Goal: Task Accomplishment & Management: Manage account settings

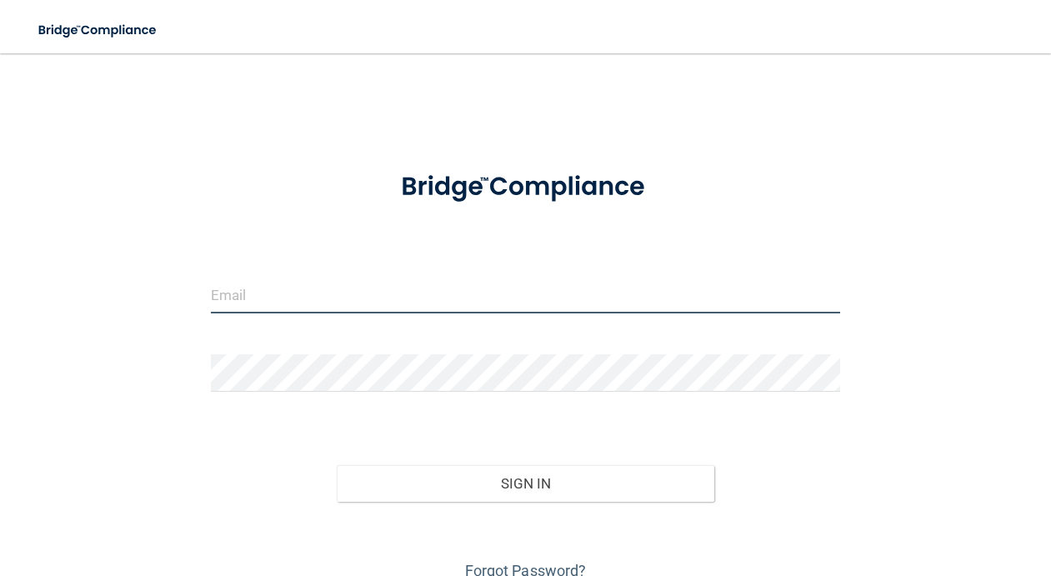
click at [445, 309] on input "email" at bounding box center [526, 295] width 630 height 38
click at [787, 428] on form "Invalid email/password. You don't have permission to access that page. Sign In …" at bounding box center [526, 368] width 630 height 431
click at [428, 288] on input "email" at bounding box center [526, 295] width 630 height 38
type input "[EMAIL_ADDRESS][DOMAIN_NAME]"
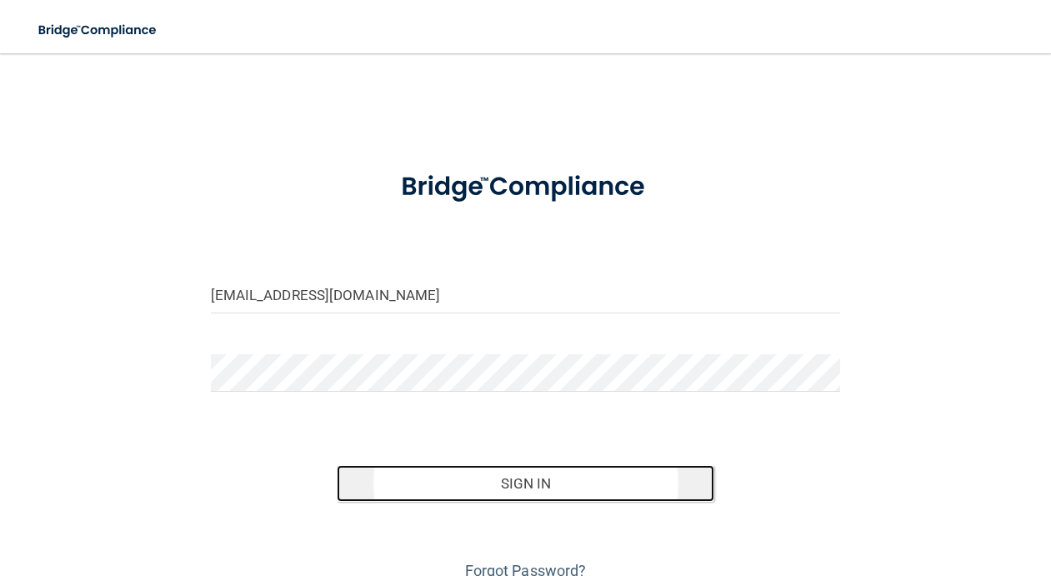
click at [501, 482] on button "Sign In" at bounding box center [526, 483] width 378 height 37
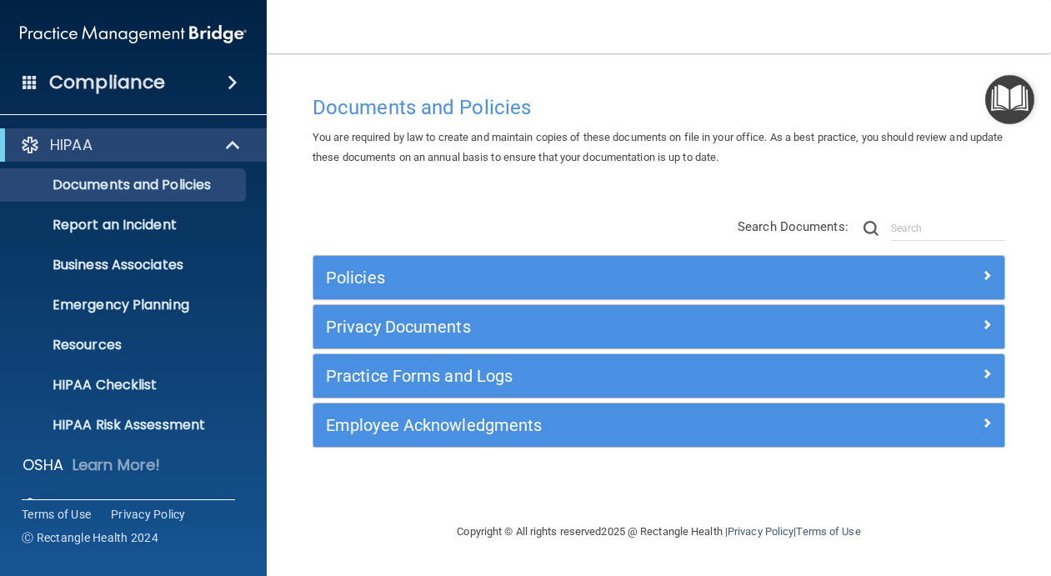
click at [228, 77] on span at bounding box center [233, 83] width 10 height 20
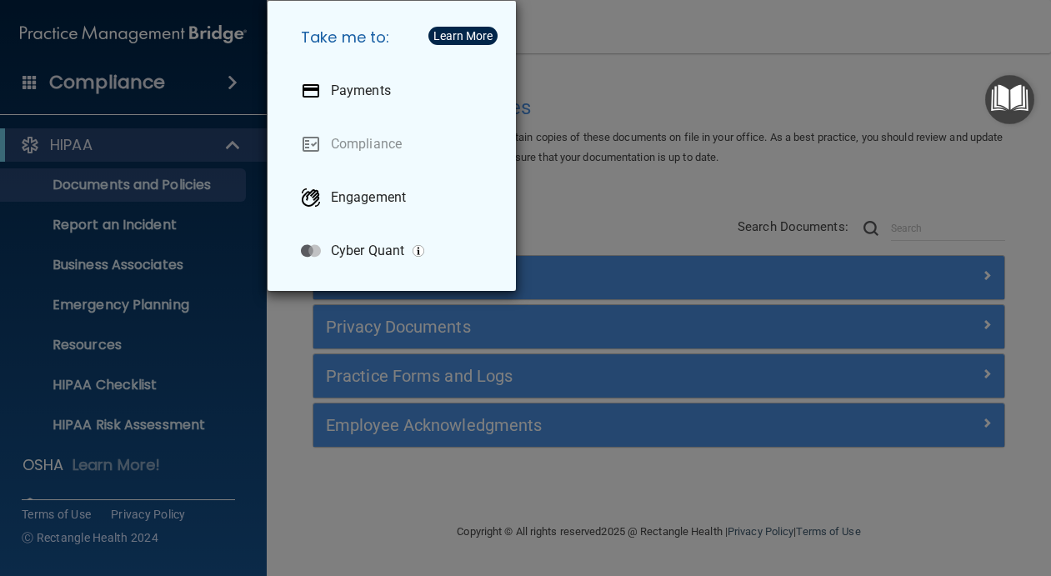
click at [709, 135] on div "Take me to: Payments Compliance Engagement Cyber Quant" at bounding box center [525, 288] width 1051 height 576
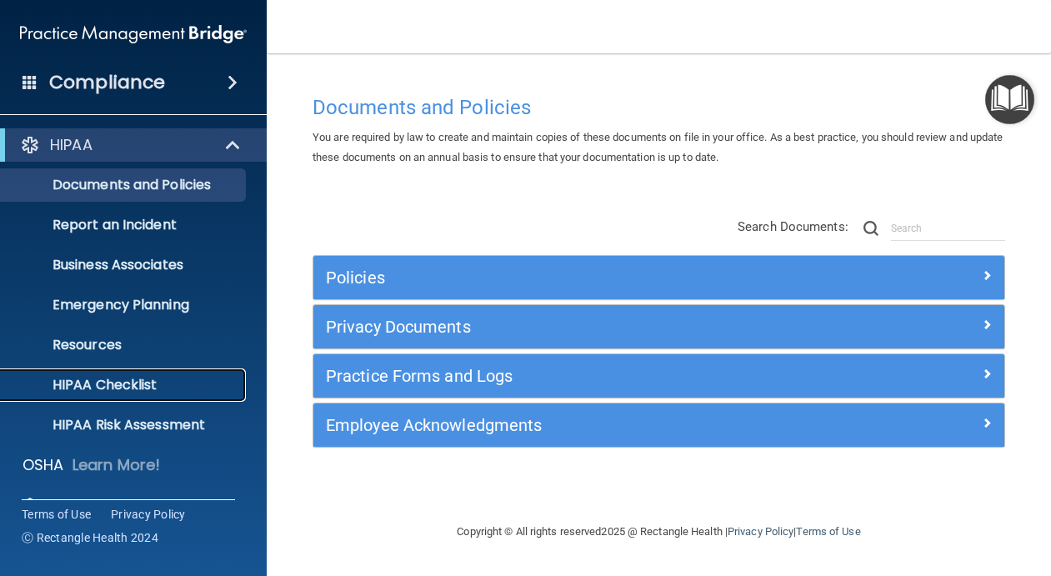
click at [143, 391] on p "HIPAA Checklist" at bounding box center [125, 385] width 228 height 17
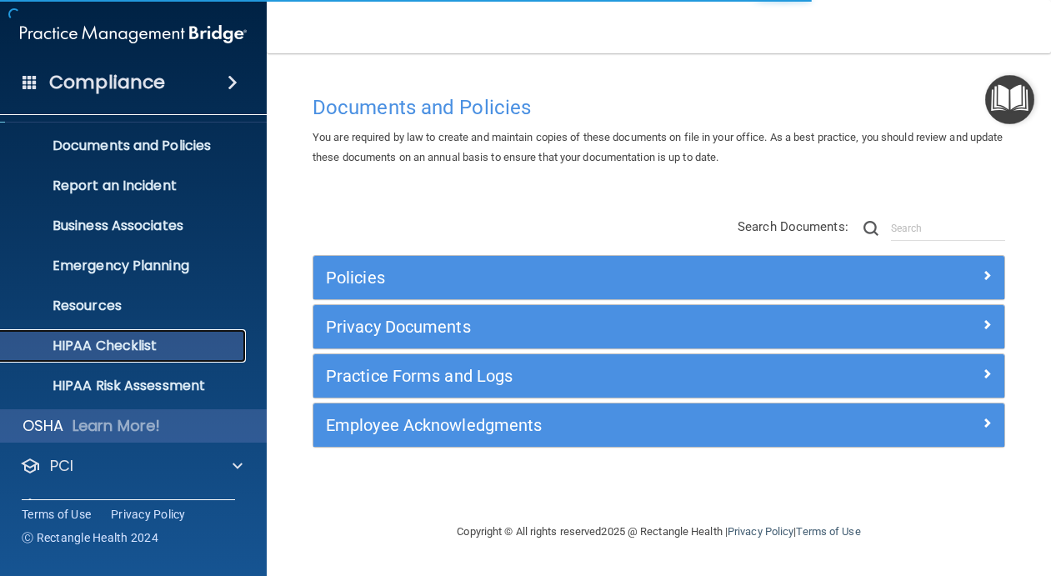
scroll to position [116, 0]
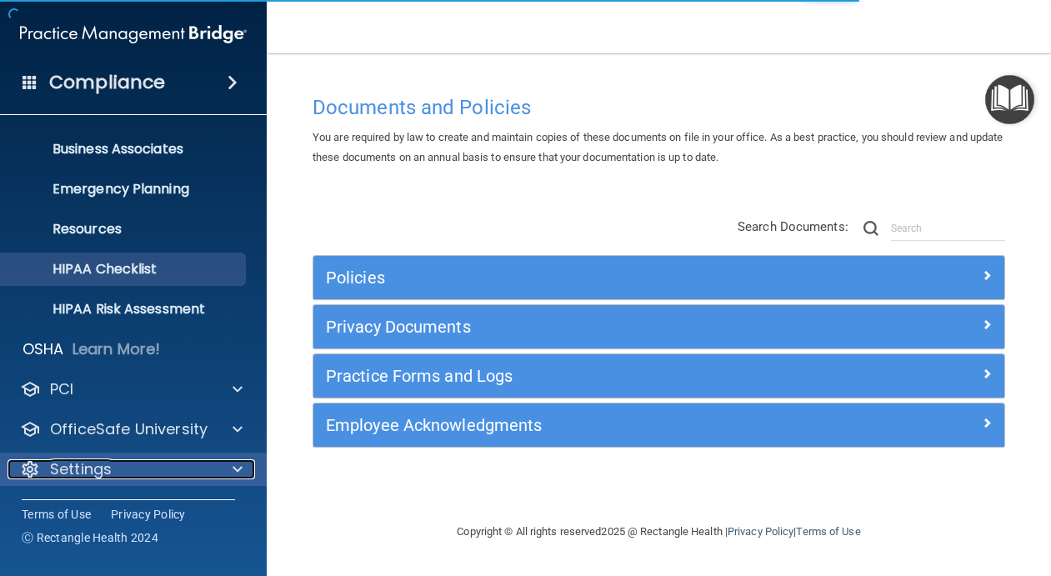
click at [177, 468] on div "Settings" at bounding box center [111, 469] width 207 height 20
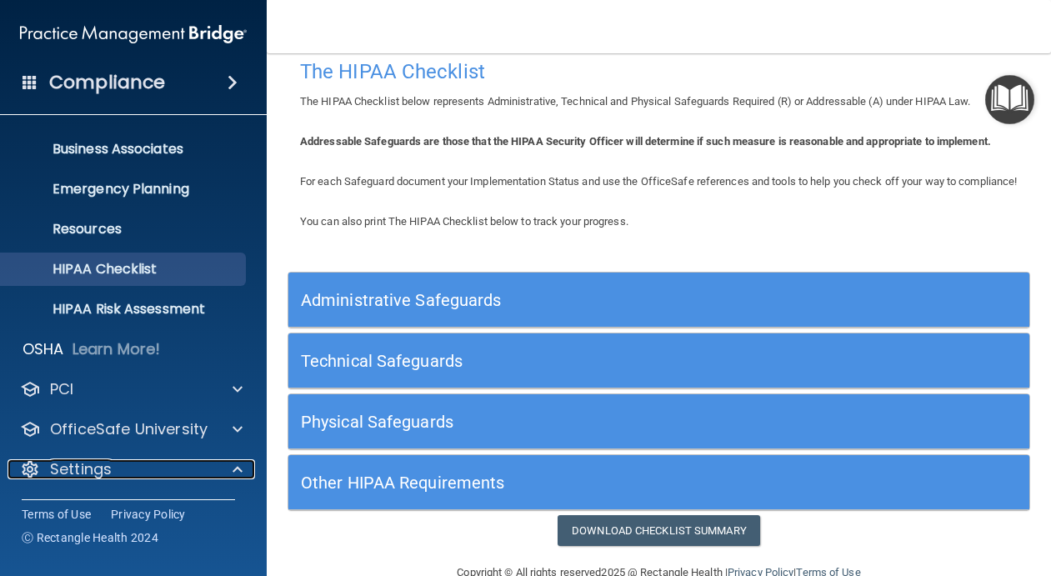
scroll to position [0, 0]
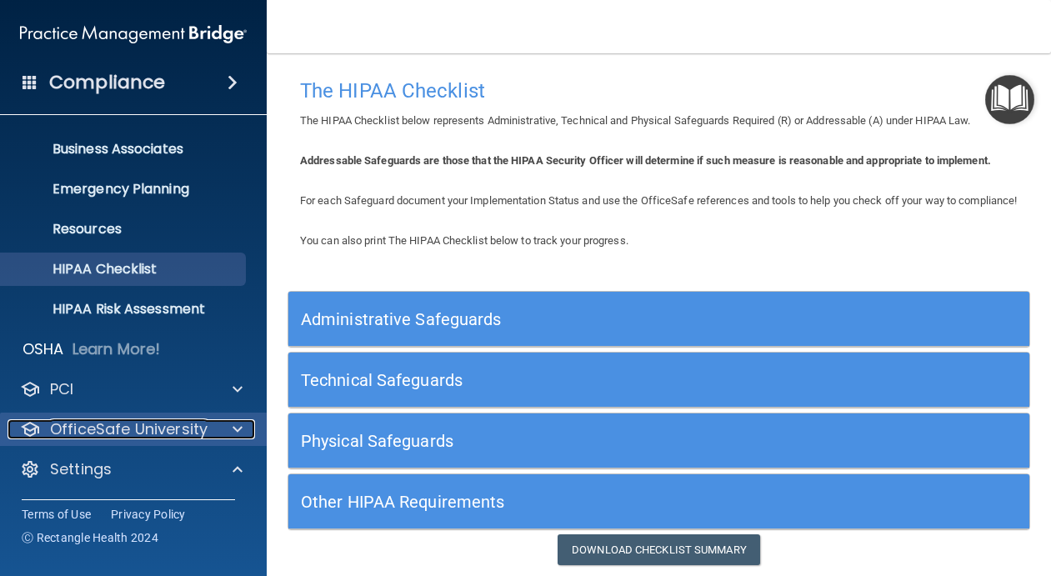
click at [208, 438] on div "OfficeSafe University" at bounding box center [111, 429] width 207 height 20
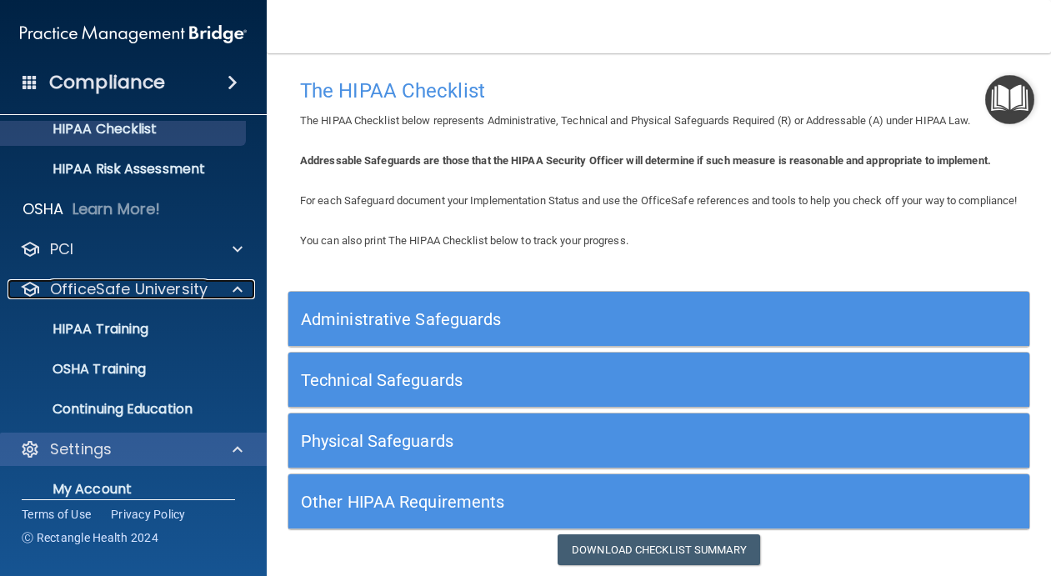
scroll to position [362, 0]
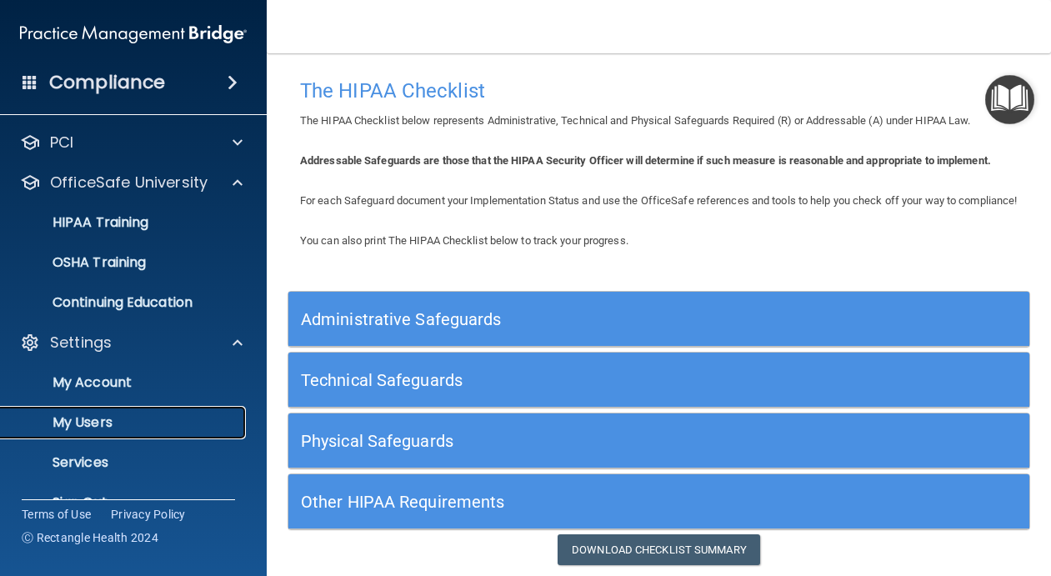
click at [152, 423] on p "My Users" at bounding box center [125, 422] width 228 height 17
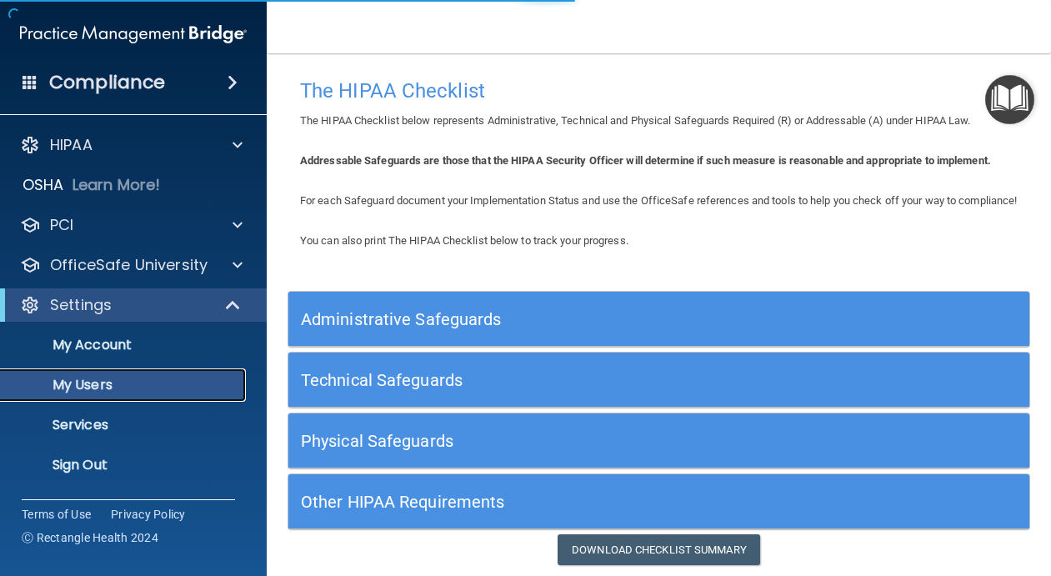
select select "20"
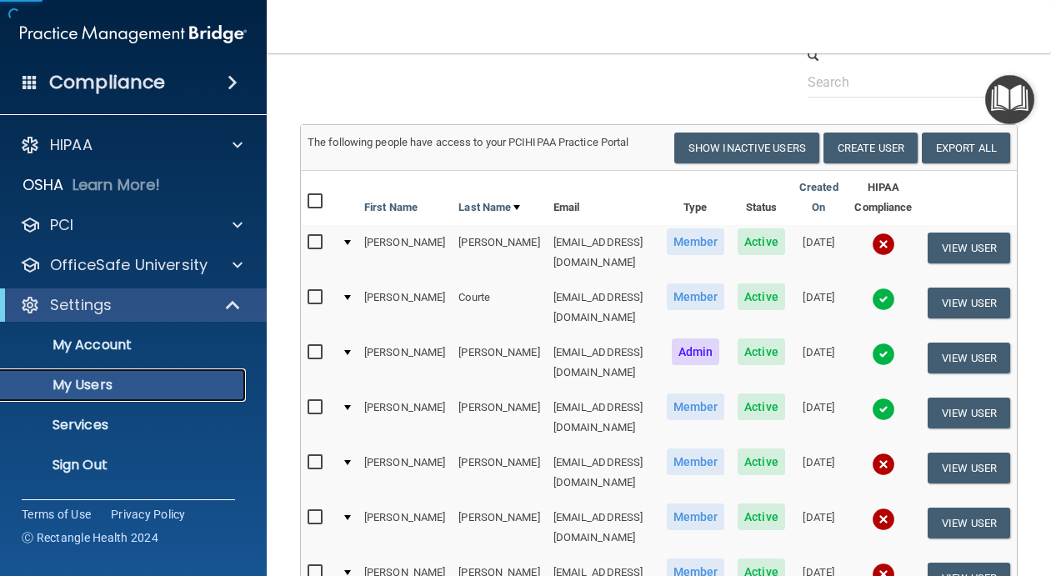
scroll to position [63, 0]
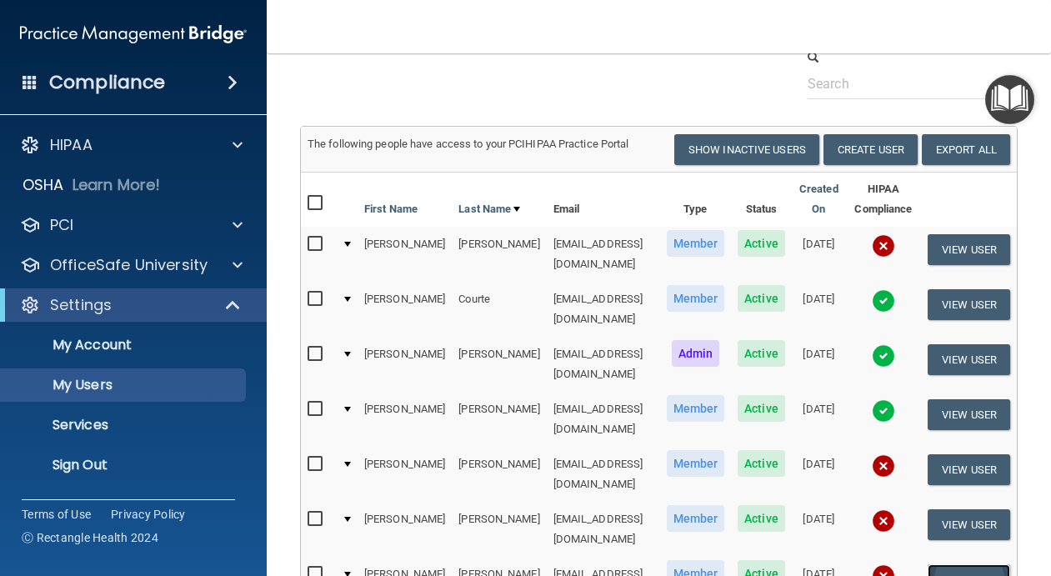
click at [966, 564] on button "View User" at bounding box center [969, 579] width 83 height 31
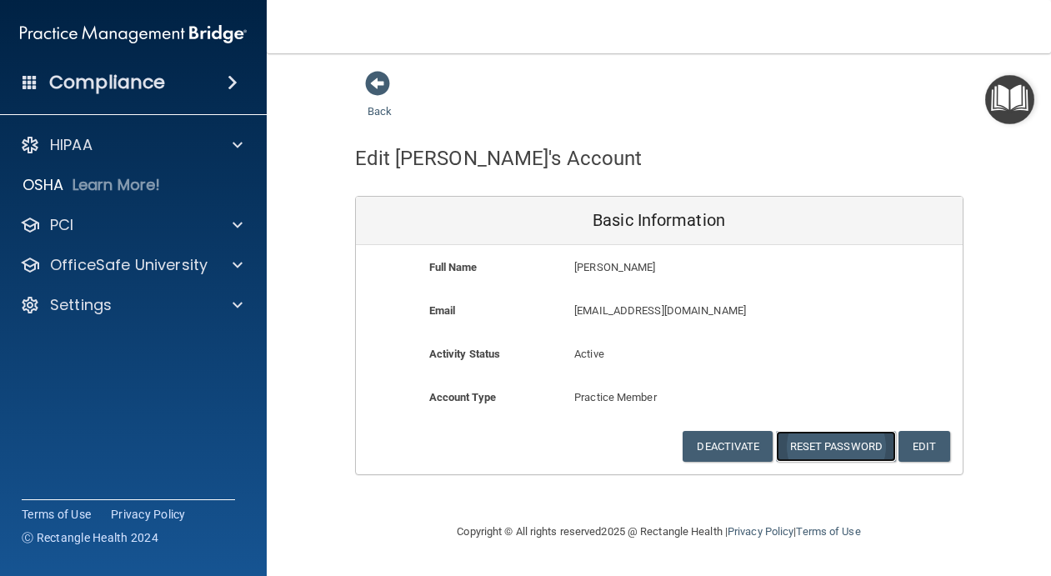
click at [863, 447] on button "Reset Password" at bounding box center [836, 446] width 120 height 31
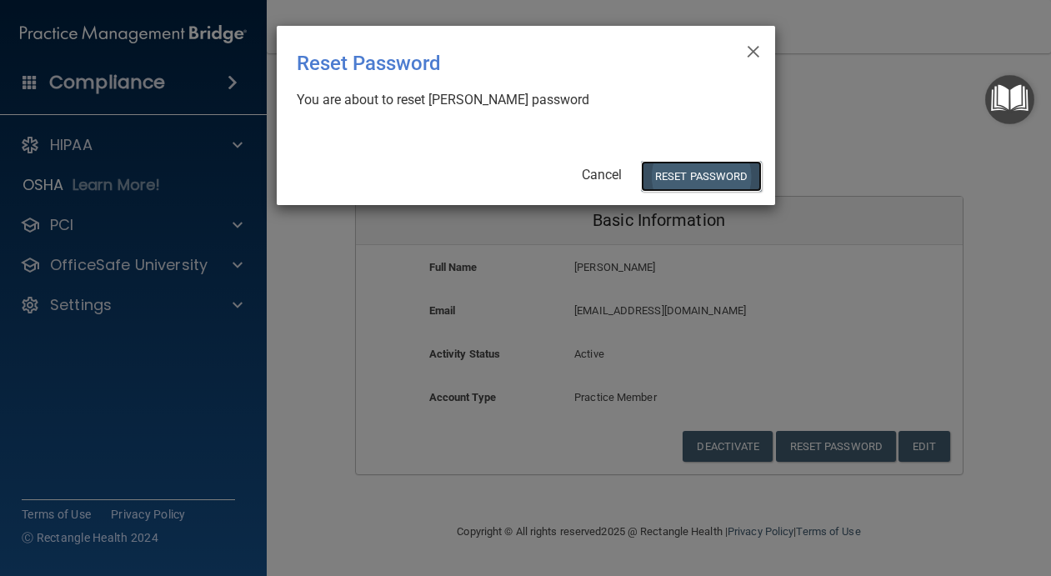
click at [669, 168] on button "Reset Password" at bounding box center [701, 176] width 120 height 31
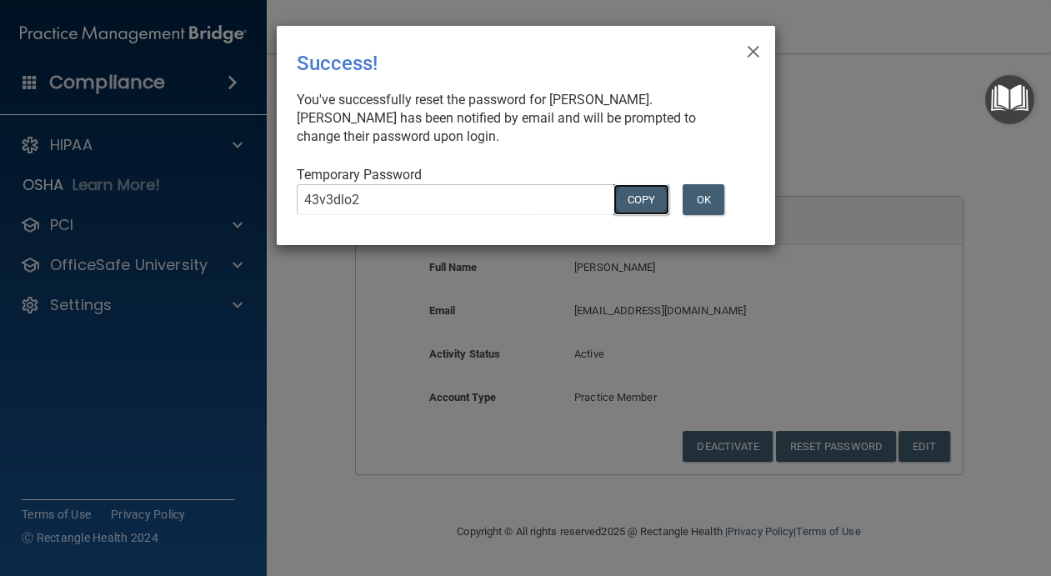
click at [643, 205] on button "COPY" at bounding box center [640, 199] width 55 height 31
click at [757, 51] on span "×" at bounding box center [753, 49] width 15 height 33
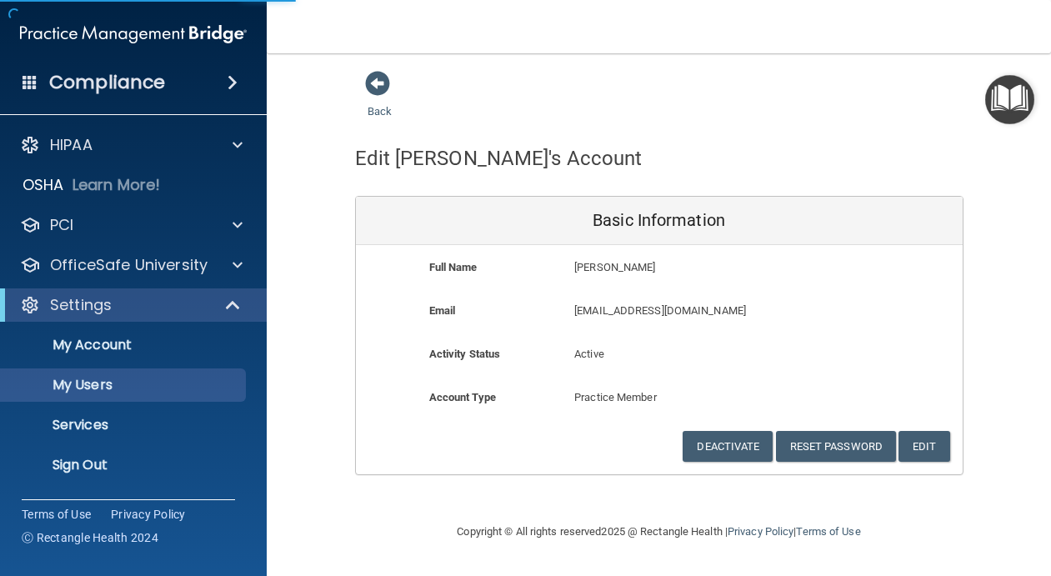
select select "20"
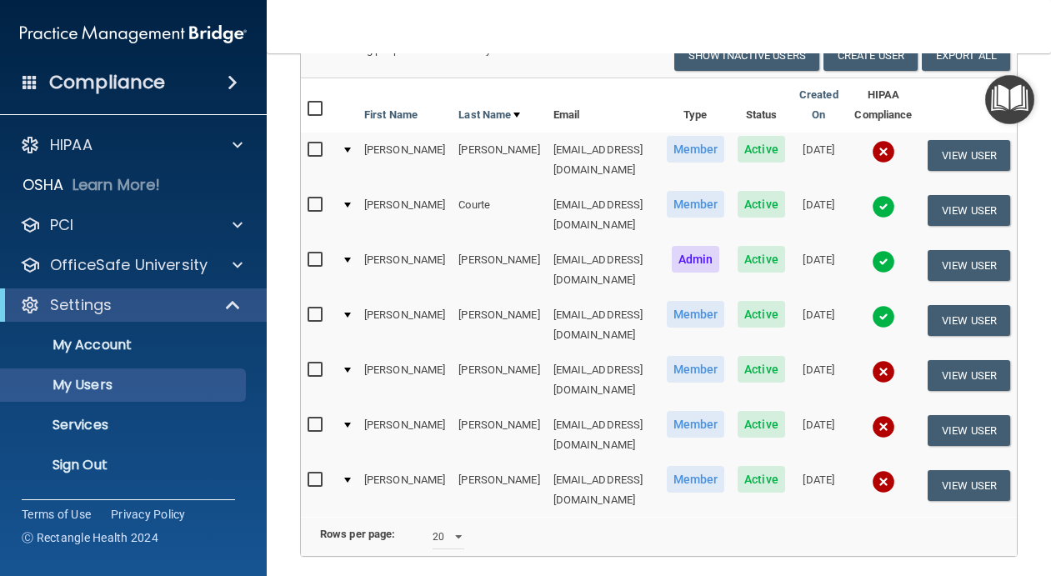
scroll to position [153, 0]
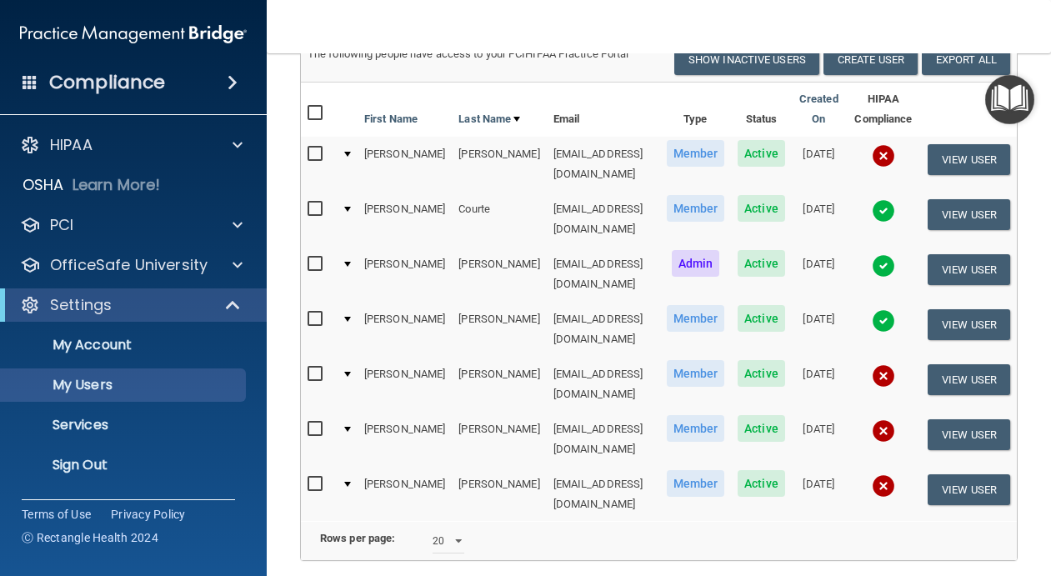
click at [887, 364] on img at bounding box center [883, 375] width 23 height 23
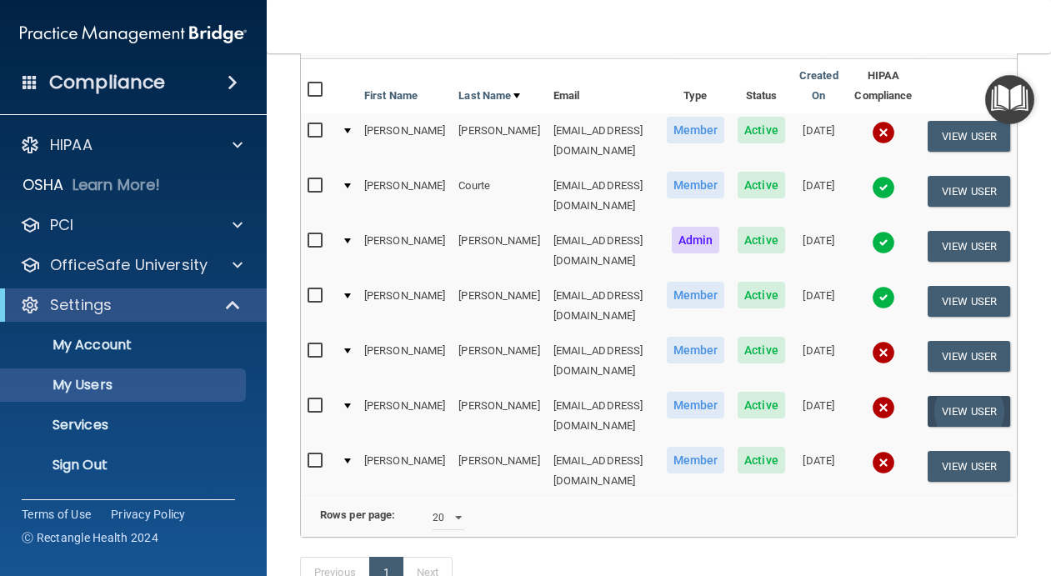
scroll to position [179, 0]
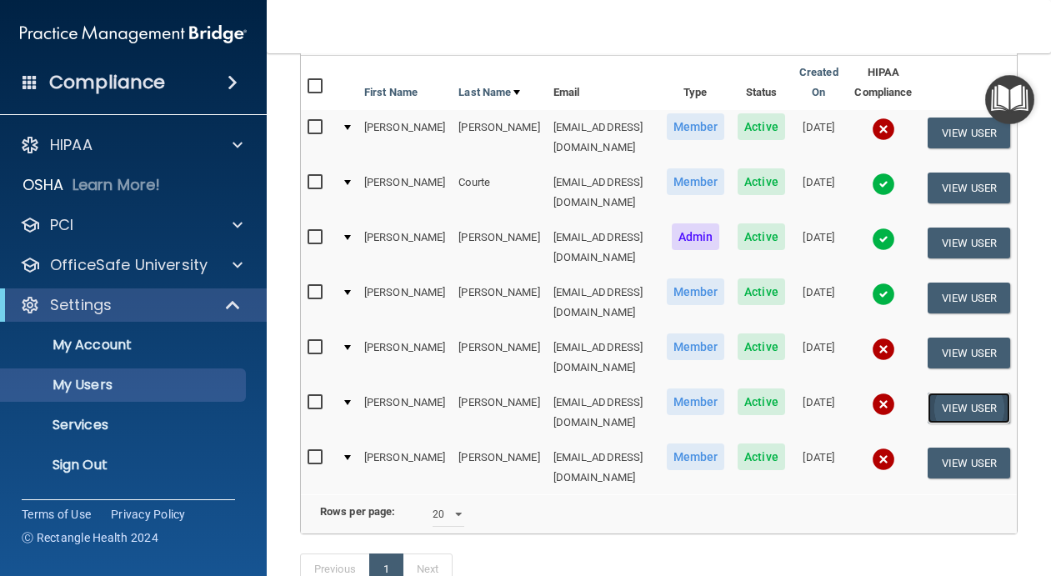
click at [980, 393] on button "View User" at bounding box center [969, 408] width 83 height 31
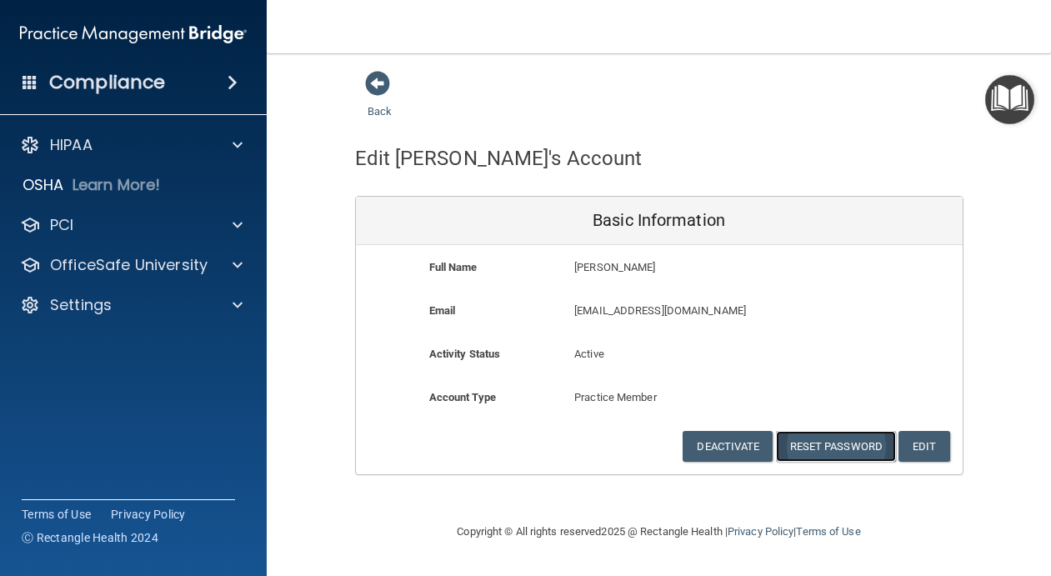
click at [849, 448] on button "Reset Password" at bounding box center [836, 446] width 120 height 31
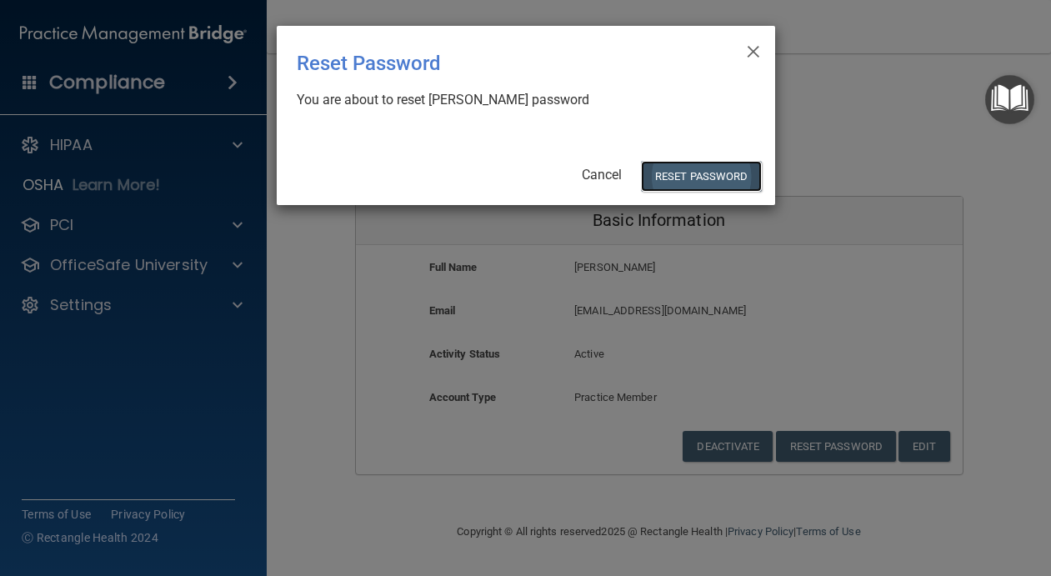
click at [677, 173] on button "Reset Password" at bounding box center [701, 176] width 120 height 31
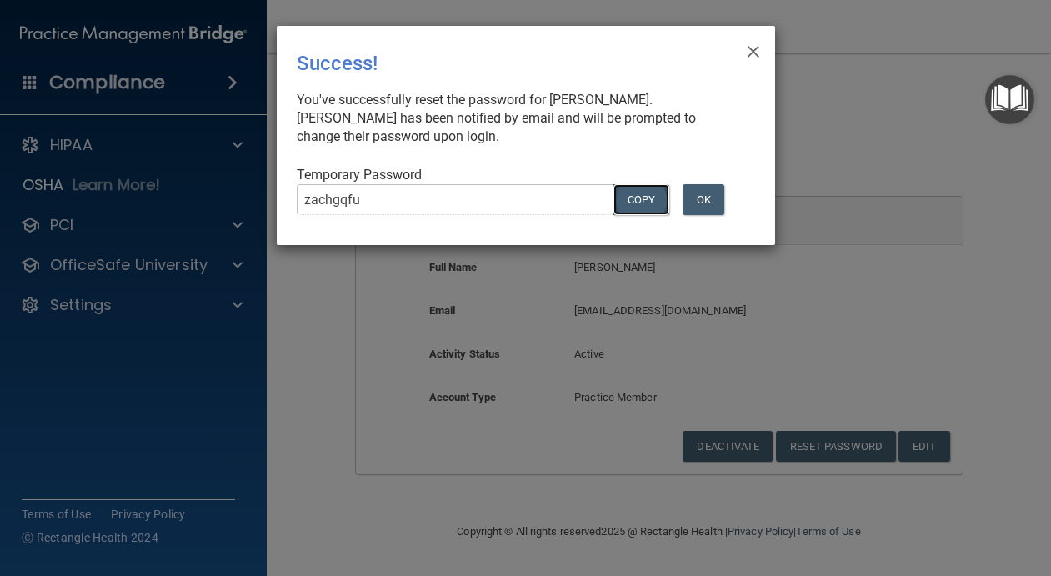
click at [648, 205] on button "COPY" at bounding box center [640, 199] width 55 height 31
